Goal: Task Accomplishment & Management: Manage account settings

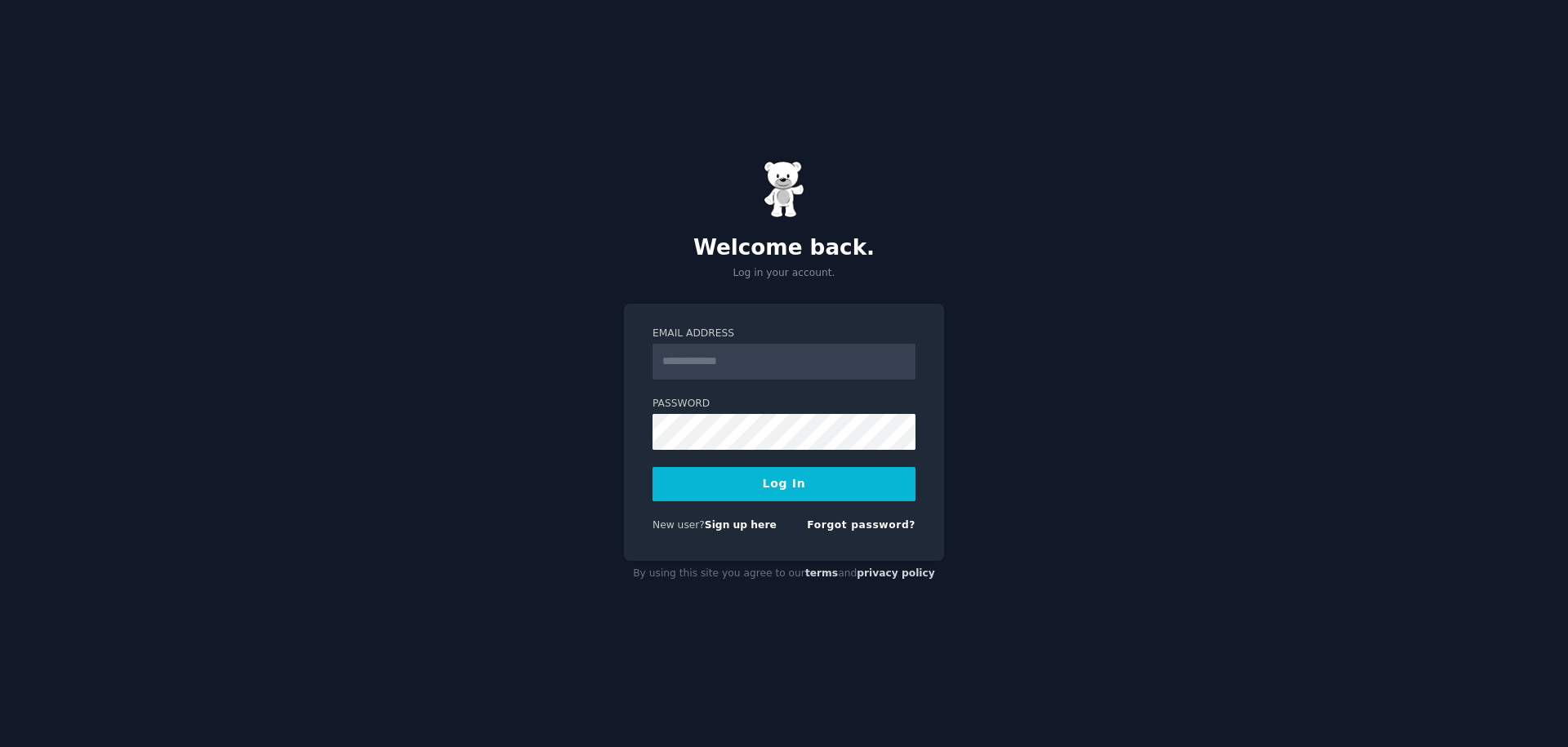
click at [732, 373] on input "Email Address" at bounding box center [784, 361] width 263 height 36
click at [773, 356] on input "Email Address" at bounding box center [784, 361] width 263 height 36
type input "**********"
click at [779, 487] on button "Log In" at bounding box center [784, 484] width 263 height 35
